Goal: Task Accomplishment & Management: Manage account settings

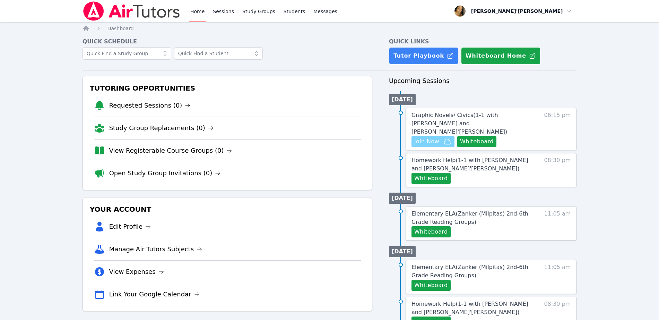
click at [439, 137] on span "Join Now" at bounding box center [432, 141] width 37 height 8
click at [231, 9] on link "Sessions" at bounding box center [224, 11] width 24 height 22
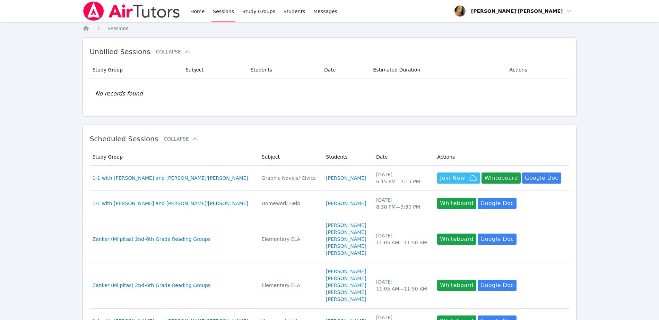
click at [223, 13] on link "Sessions" at bounding box center [224, 11] width 24 height 22
click at [199, 13] on link "Home" at bounding box center [197, 11] width 17 height 22
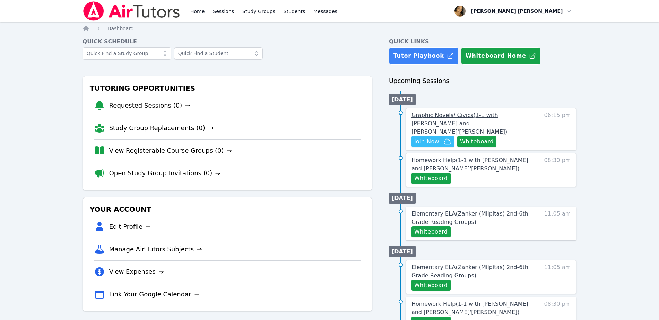
click at [427, 118] on span "Graphic Novels/ Civics ( 1-1 with Jaelah Wilson and Lee'Tayna Hostick )" at bounding box center [460, 123] width 96 height 23
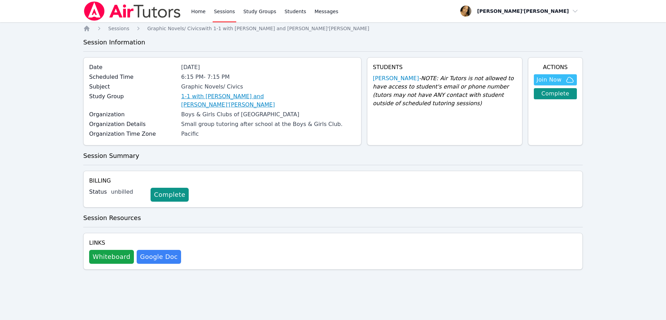
click at [238, 98] on link "1-1 with [PERSON_NAME] and [PERSON_NAME]'[PERSON_NAME]" at bounding box center [268, 100] width 174 height 17
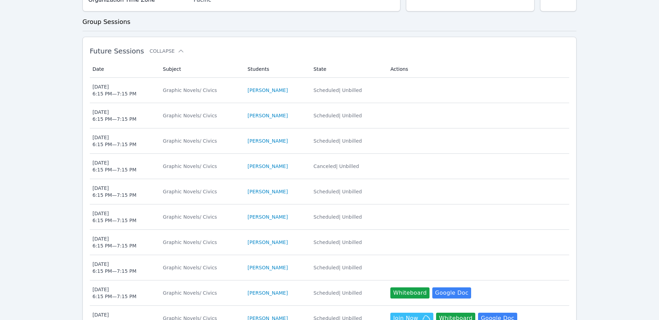
scroll to position [258, 0]
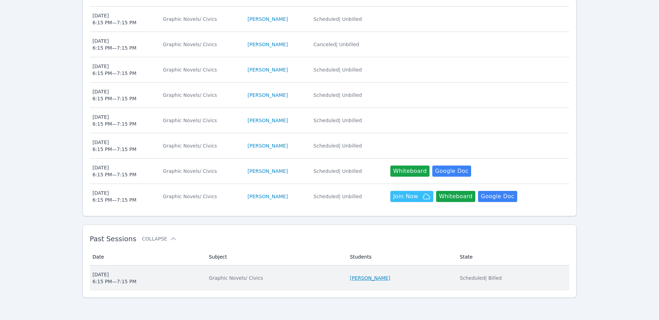
click at [379, 278] on link "[PERSON_NAME]" at bounding box center [370, 277] width 40 height 7
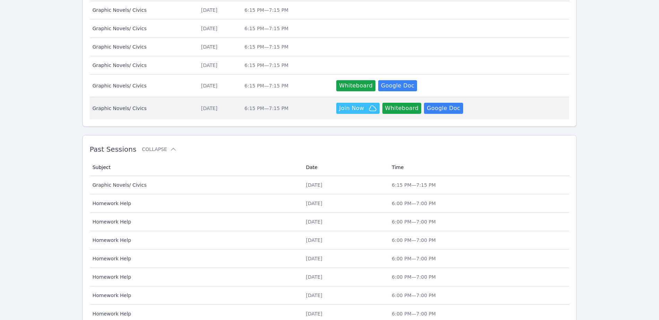
scroll to position [347, 0]
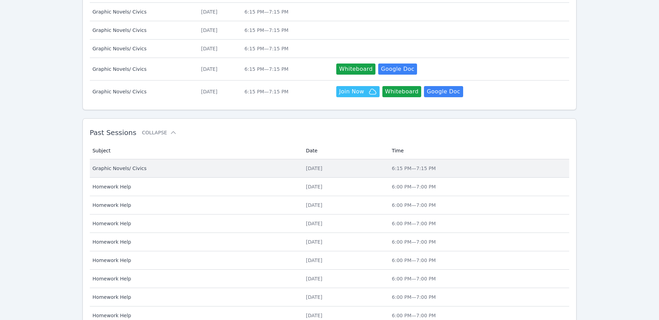
click at [388, 159] on td "Date Tue Sep 23" at bounding box center [345, 168] width 86 height 18
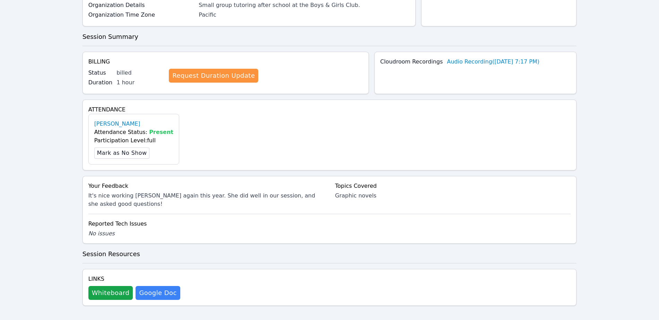
scroll to position [116, 0]
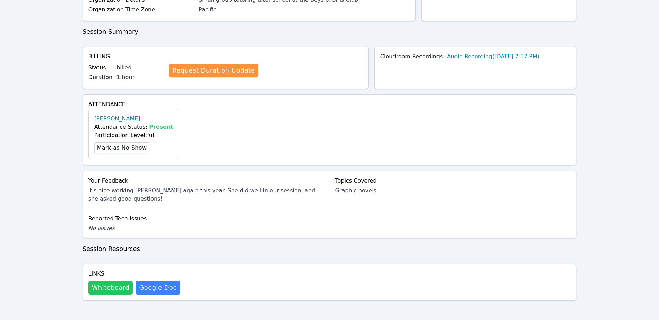
click at [93, 288] on button "Whiteboard" at bounding box center [110, 288] width 45 height 14
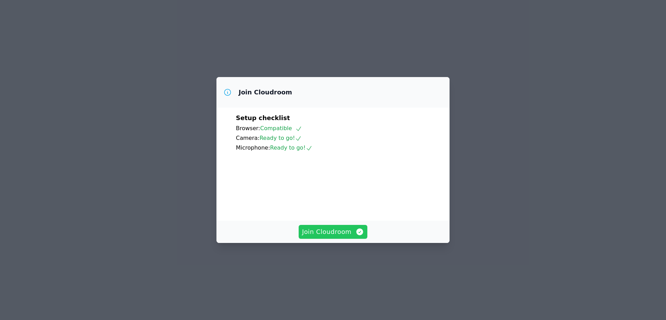
click at [334, 236] on span "Join Cloudroom" at bounding box center [333, 232] width 62 height 10
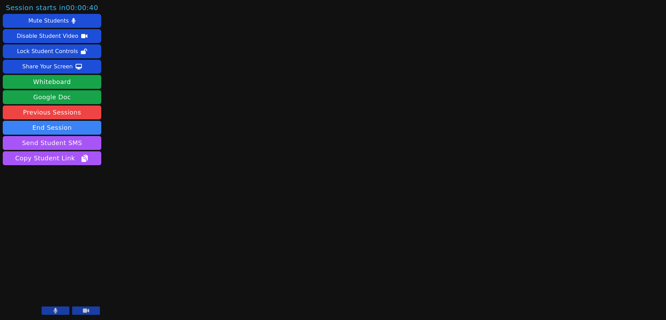
click at [63, 309] on button at bounding box center [56, 310] width 28 height 8
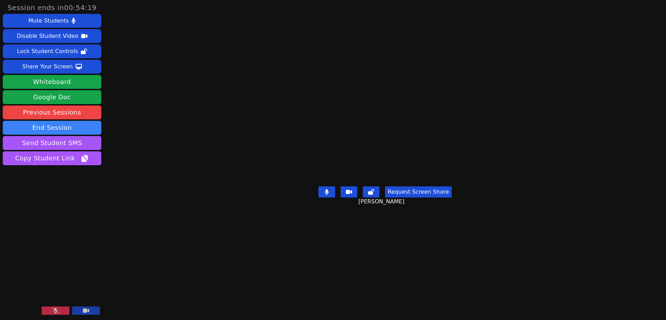
click at [55, 312] on icon at bounding box center [55, 311] width 7 height 6
click at [67, 307] on button at bounding box center [56, 310] width 28 height 8
click at [76, 81] on button "Whiteboard" at bounding box center [52, 82] width 98 height 14
click at [54, 68] on div "Share Your Screen" at bounding box center [47, 66] width 51 height 11
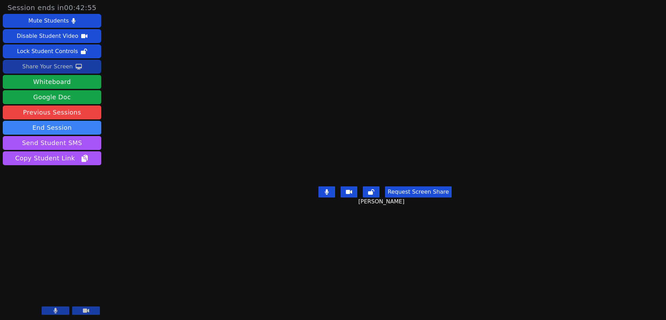
click at [364, 14] on main "Jaelah Wilson Request Screen Share Jaelah Wilson" at bounding box center [385, 160] width 276 height 320
click at [355, 22] on main "Jaelah Wilson Request Screen Share Jaelah Wilson" at bounding box center [385, 160] width 276 height 320
click at [247, 262] on main "Jaelah Wilson Request Screen Share Jaelah Wilson" at bounding box center [385, 160] width 276 height 320
click at [247, 45] on main "Jaelah Wilson Request Screen Share Jaelah Wilson" at bounding box center [385, 160] width 276 height 320
click at [173, 74] on div "Session ends in 00:22:14 Mute Students Disable Student Video Lock Student Contr…" at bounding box center [333, 160] width 666 height 320
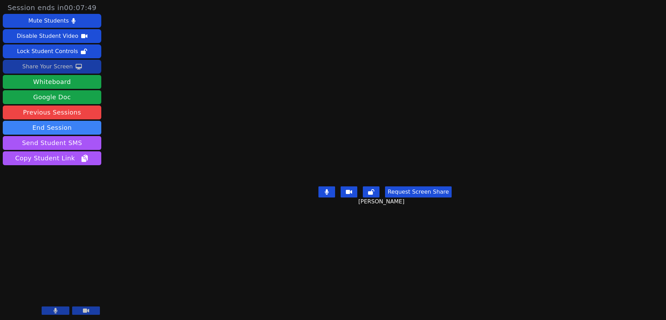
click at [67, 66] on div "Share Your Screen" at bounding box center [47, 66] width 51 height 11
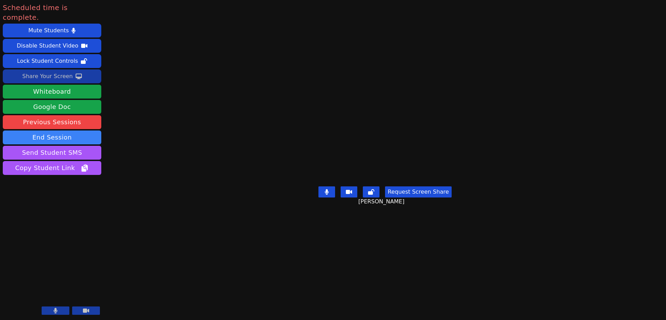
click at [167, 193] on div "Scheduled time is complete. Mute Students Disable Student Video Lock Student Co…" at bounding box center [333, 160] width 666 height 320
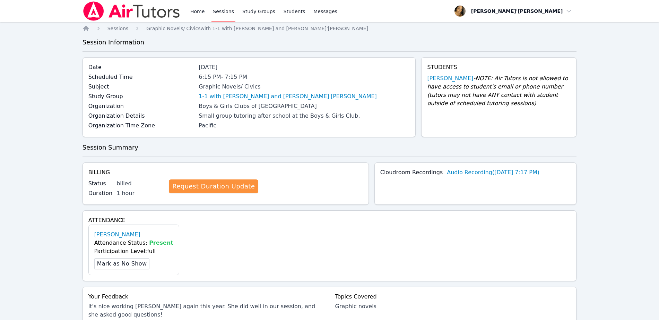
click at [222, 16] on link "Sessions" at bounding box center [224, 11] width 24 height 22
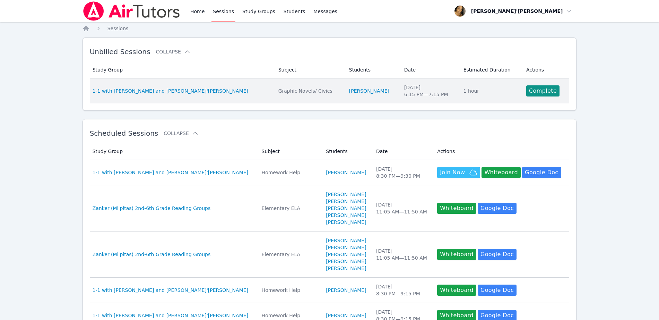
click at [529, 101] on td "Actions Complete" at bounding box center [545, 90] width 47 height 25
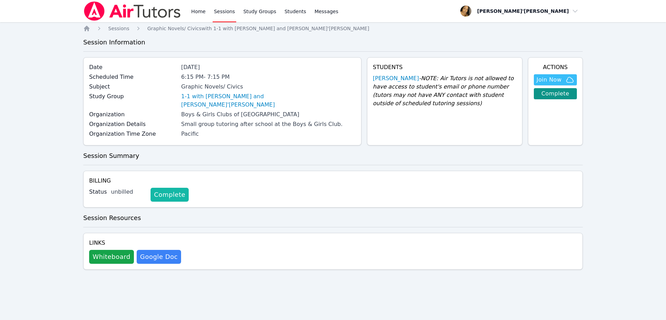
click at [166, 193] on div "Billing Status unbilled Complete" at bounding box center [332, 189] width 499 height 37
click at [162, 188] on link "Complete" at bounding box center [169, 195] width 38 height 14
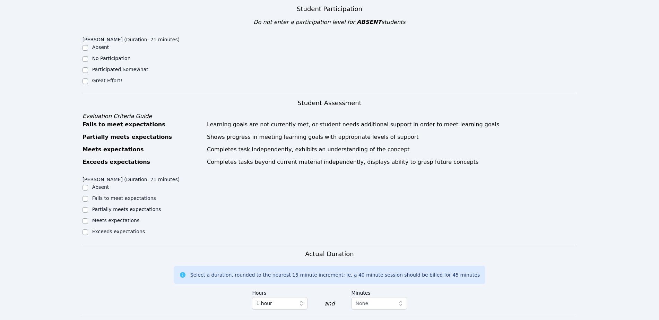
scroll to position [87, 0]
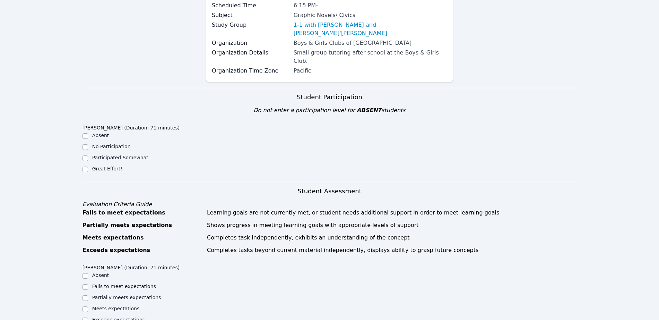
click at [92, 165] on div "Great Effort!" at bounding box center [144, 169] width 123 height 8
click at [87, 166] on input "Great Effort!" at bounding box center [86, 169] width 6 height 6
checkbox input "true"
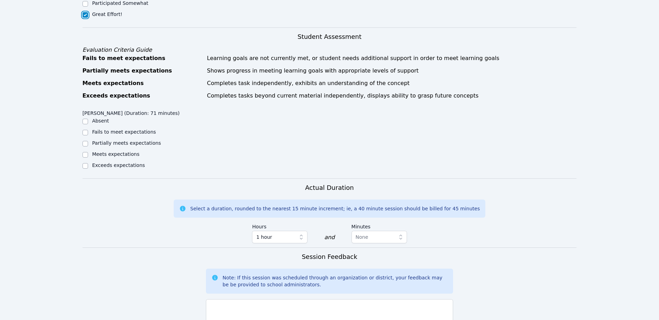
scroll to position [260, 0]
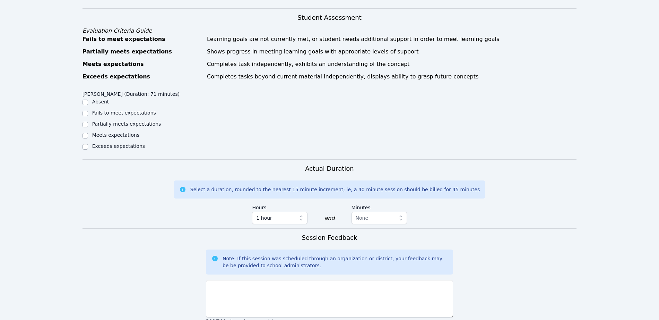
click at [88, 131] on div "Meets expectations" at bounding box center [144, 135] width 123 height 8
click at [87, 133] on input "Meets expectations" at bounding box center [86, 136] width 6 height 6
checkbox input "true"
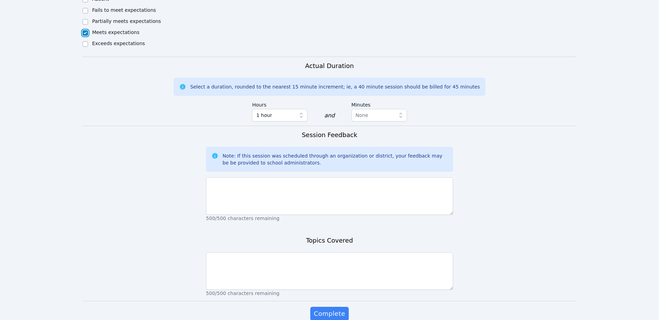
scroll to position [380, 0]
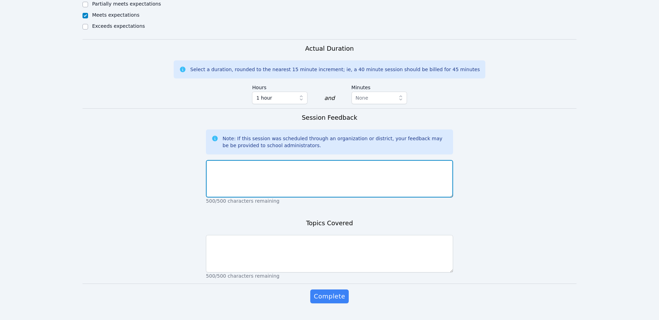
click at [274, 167] on textarea at bounding box center [329, 178] width 247 height 37
type textarea "[PERSON_NAME] did well with her session [DATE]. She did well with her assignmen…"
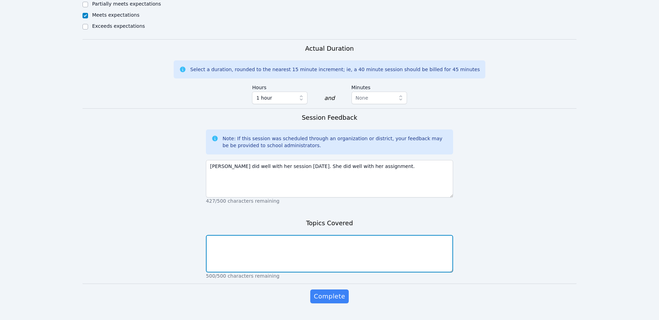
click at [250, 246] on textarea at bounding box center [329, 253] width 247 height 37
type textarea "Graphic novel questions"
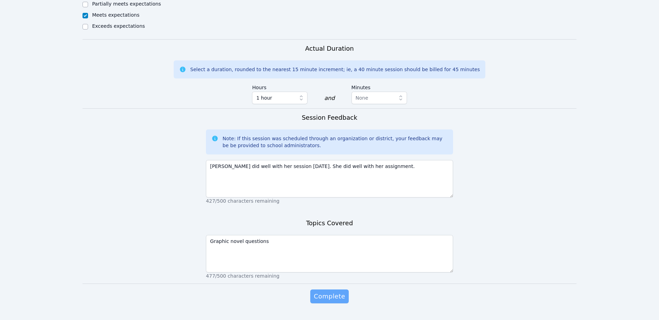
click at [343, 291] on span "Complete" at bounding box center [329, 296] width 31 height 10
